Goal: Task Accomplishment & Management: Manage account settings

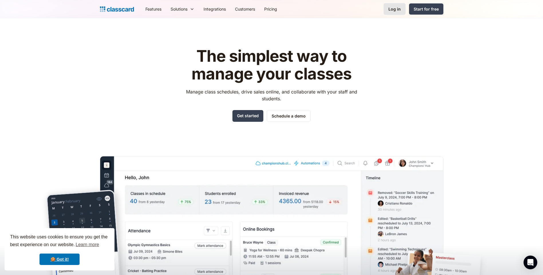
click at [398, 10] on div "Log in" at bounding box center [394, 9] width 12 height 6
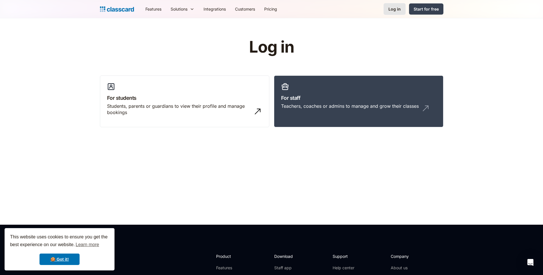
click at [391, 6] on div "Log in" at bounding box center [394, 9] width 12 height 6
click at [390, 10] on div "Log in" at bounding box center [394, 9] width 12 height 6
